Goal: Task Accomplishment & Management: Use online tool/utility

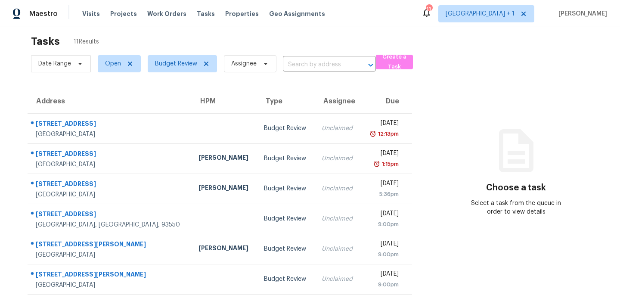
scroll to position [10, 0]
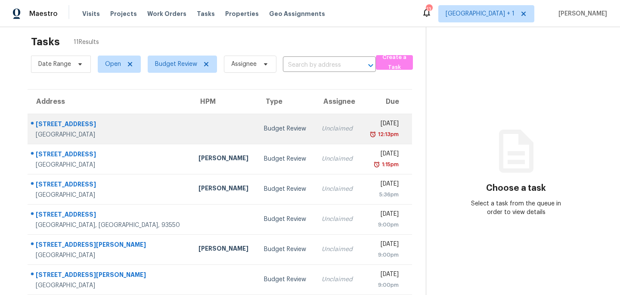
click at [192, 126] on td at bounding box center [224, 129] width 65 height 30
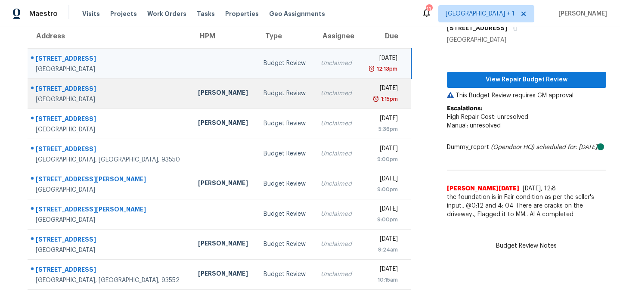
scroll to position [77, 0]
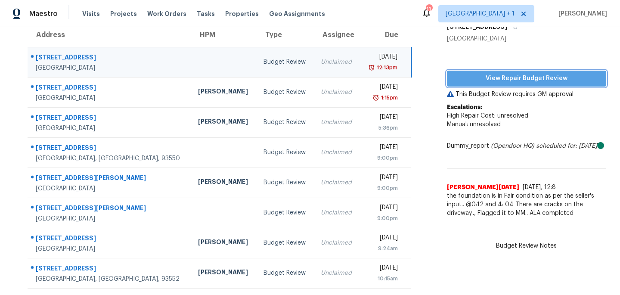
click at [496, 80] on span "View Repair Budget Review" at bounding box center [526, 78] width 145 height 11
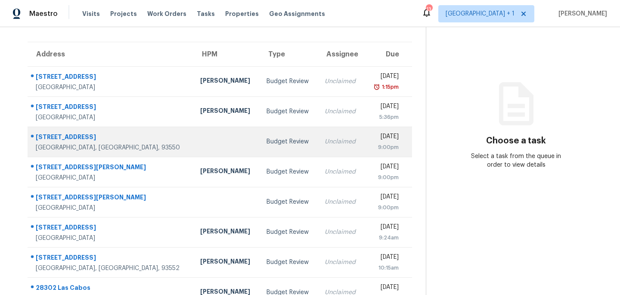
scroll to position [76, 0]
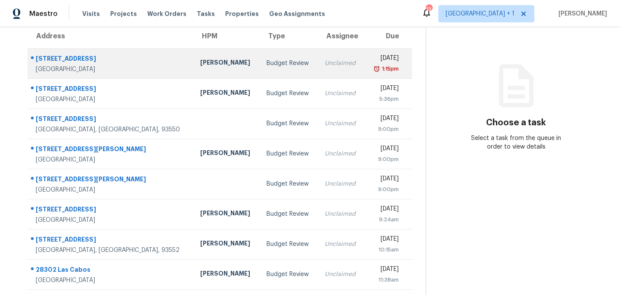
click at [275, 64] on div "Budget Review" at bounding box center [288, 63] width 44 height 9
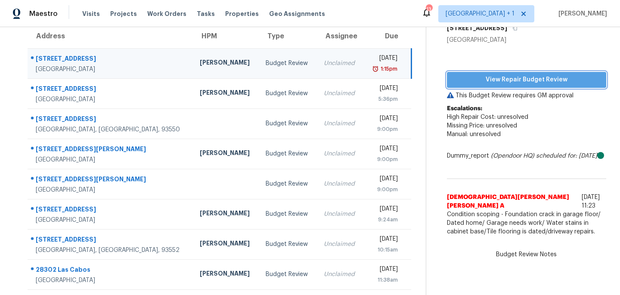
click at [501, 81] on span "View Repair Budget Review" at bounding box center [526, 79] width 145 height 11
